Goal: Find specific page/section: Find specific page/section

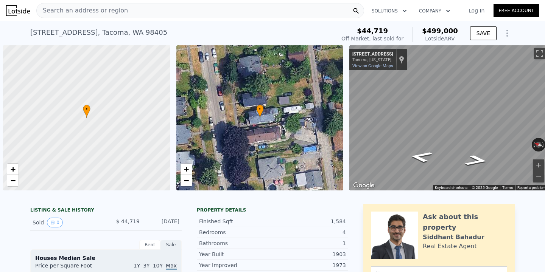
click at [192, 8] on div "Search an address or region" at bounding box center [200, 10] width 328 height 15
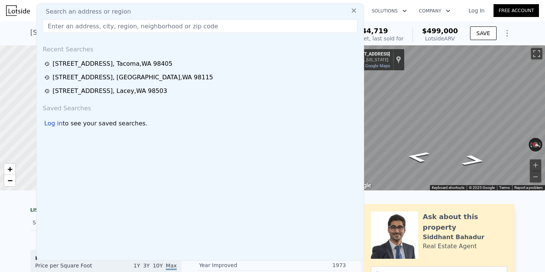
click at [123, 23] on input "text" at bounding box center [200, 26] width 315 height 14
paste input "[STREET_ADDRESS]"
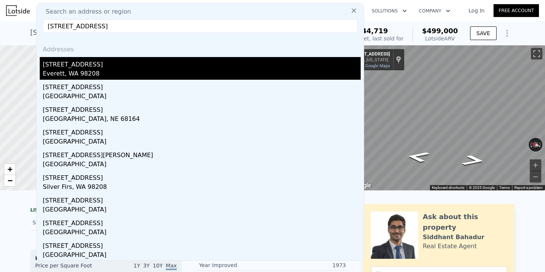
type input "[STREET_ADDRESS]"
click at [93, 68] on div "[STREET_ADDRESS]" at bounding box center [202, 63] width 318 height 12
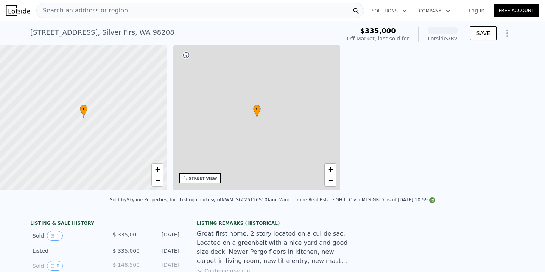
scroll to position [0, 176]
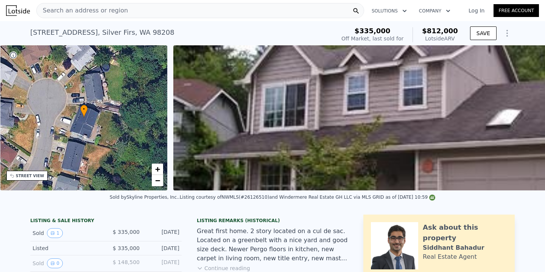
click at [184, 11] on div "Search an address or region" at bounding box center [200, 10] width 328 height 15
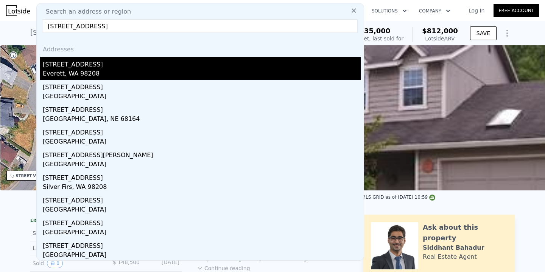
type input "[STREET_ADDRESS]"
click at [93, 76] on div "Everett, WA 98208" at bounding box center [202, 74] width 318 height 11
